Goal: Information Seeking & Learning: Check status

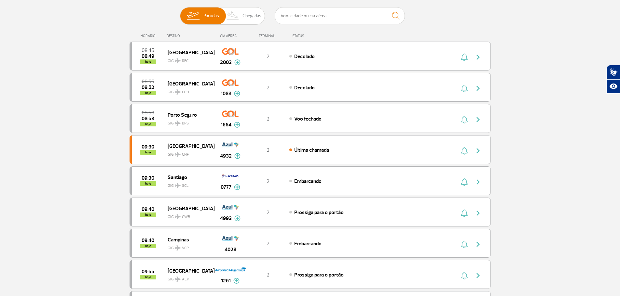
click at [455, 33] on div "HORÁRIO DESTINO CIA AÉREA TERMINAL STATUS" at bounding box center [310, 33] width 361 height 13
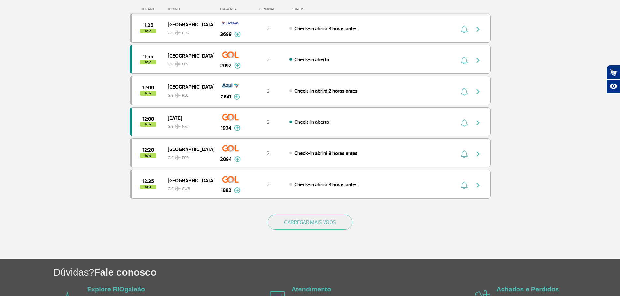
scroll to position [553, 0]
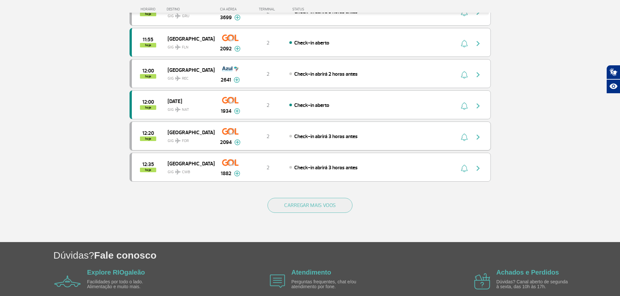
click at [479, 139] on img "button" at bounding box center [478, 137] width 8 height 8
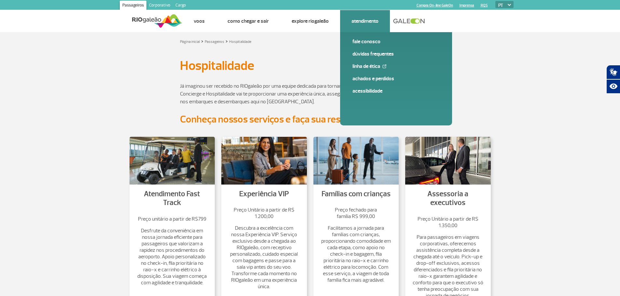
click at [377, 26] on li "Atendimento Fale conosco Dúvidas Frequentes Linha de Ética Achados e Perdidos A…" at bounding box center [365, 21] width 50 height 22
click at [373, 40] on link "Fale conosco" at bounding box center [395, 41] width 87 height 7
